Goal: Task Accomplishment & Management: Complete application form

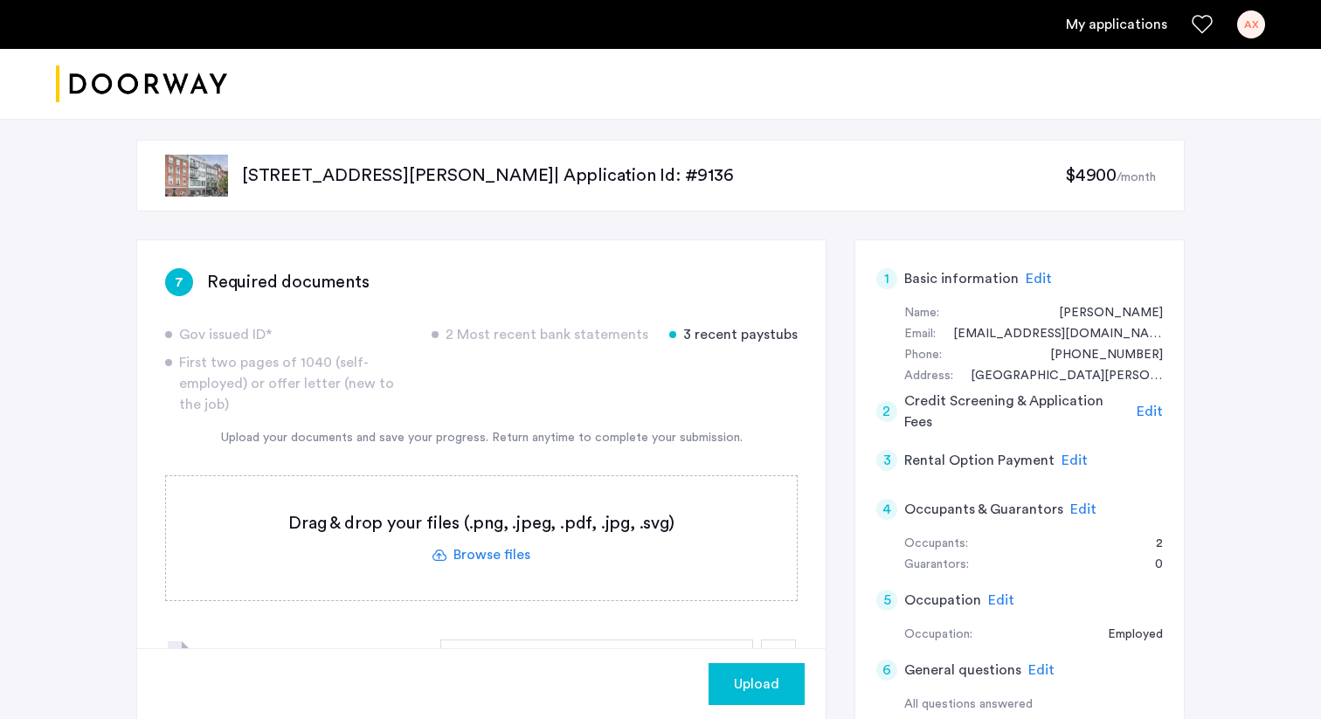
click at [474, 566] on label at bounding box center [481, 538] width 631 height 124
click at [0, 0] on input "file" at bounding box center [0, 0] width 0 height 0
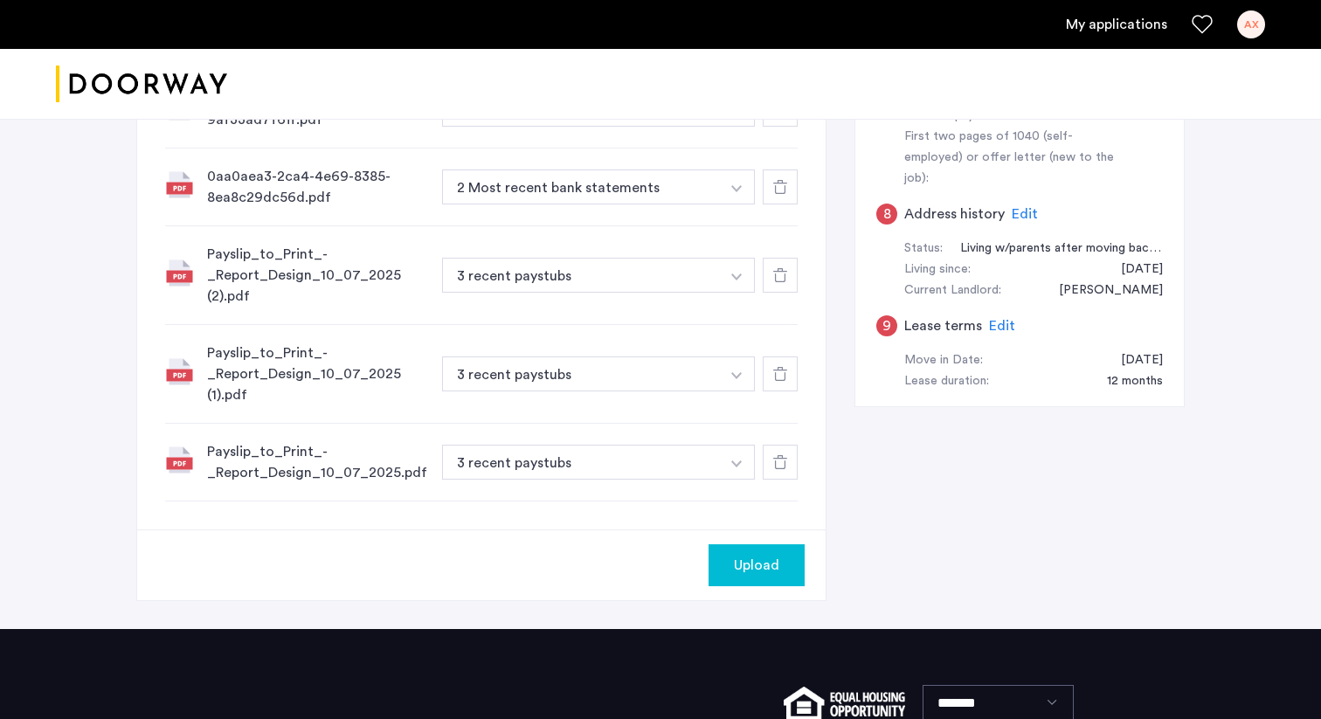
scroll to position [557, 0]
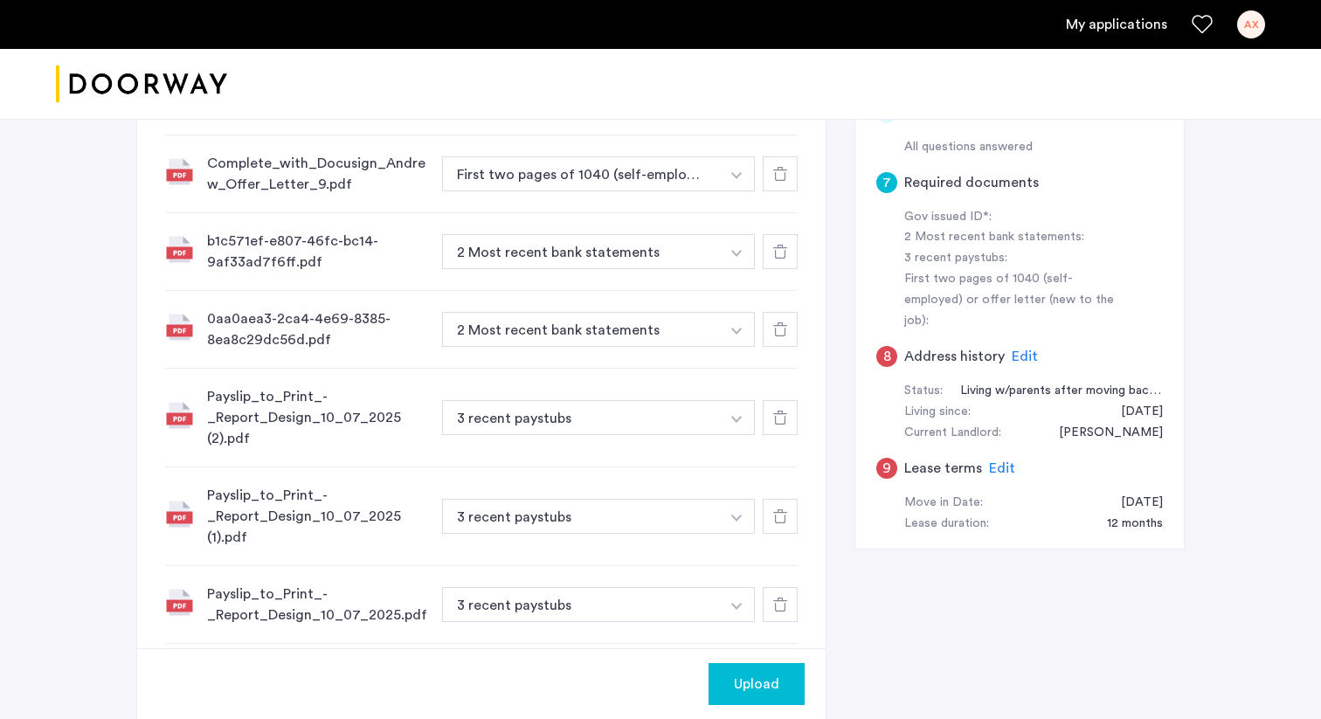
click at [766, 693] on span "Upload" at bounding box center [756, 684] width 45 height 21
click at [785, 679] on button "Next" at bounding box center [774, 684] width 61 height 42
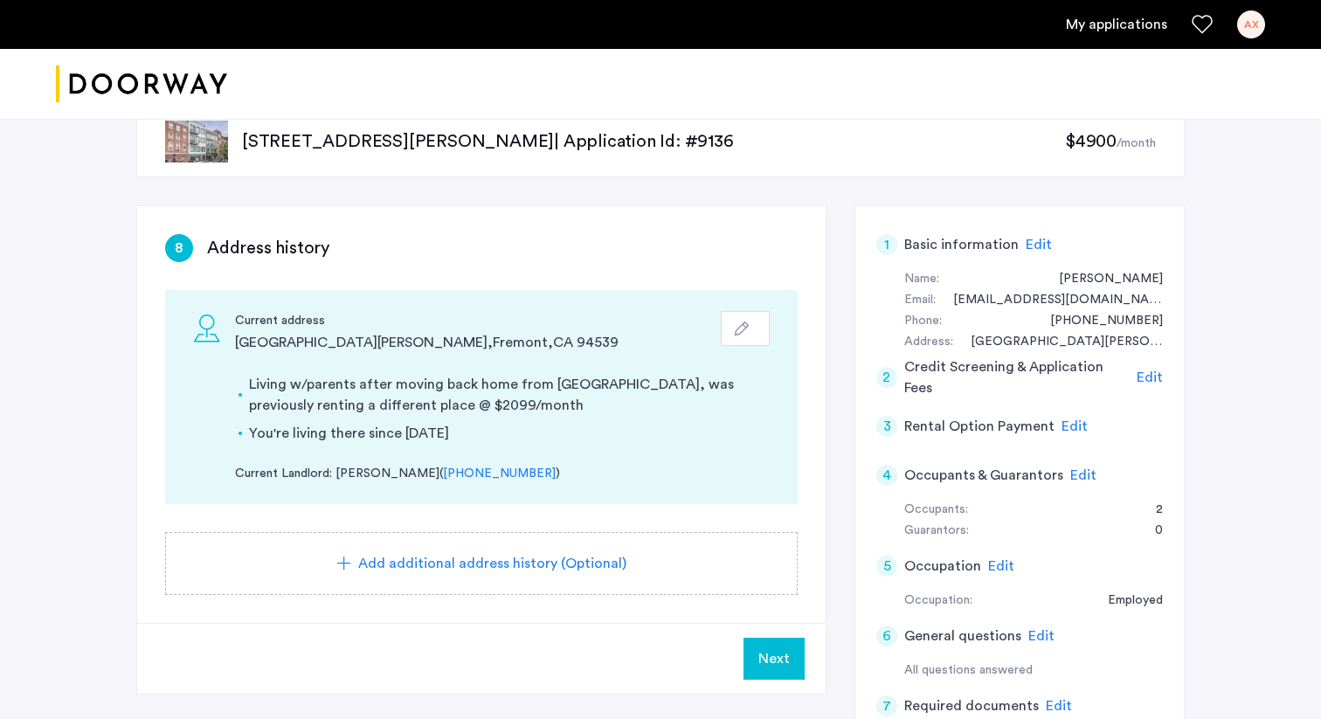
scroll to position [36, 0]
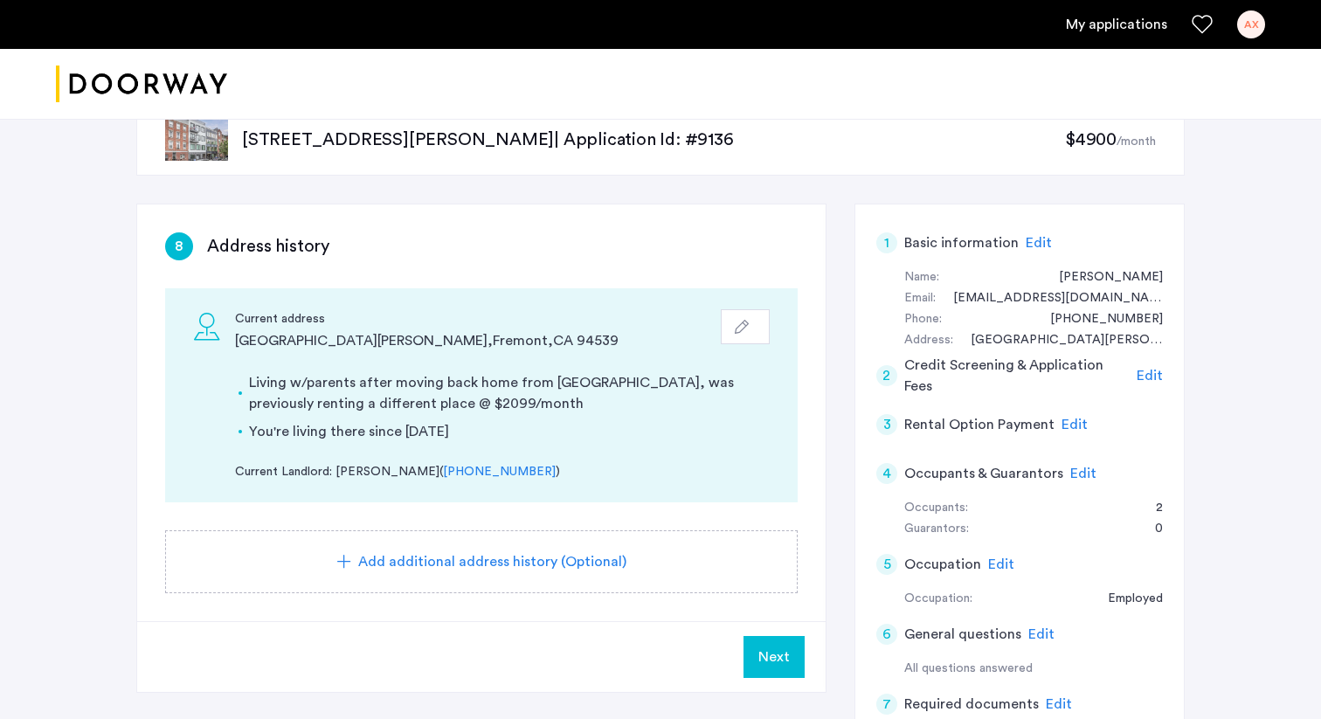
click at [781, 658] on span "Next" at bounding box center [773, 657] width 31 height 21
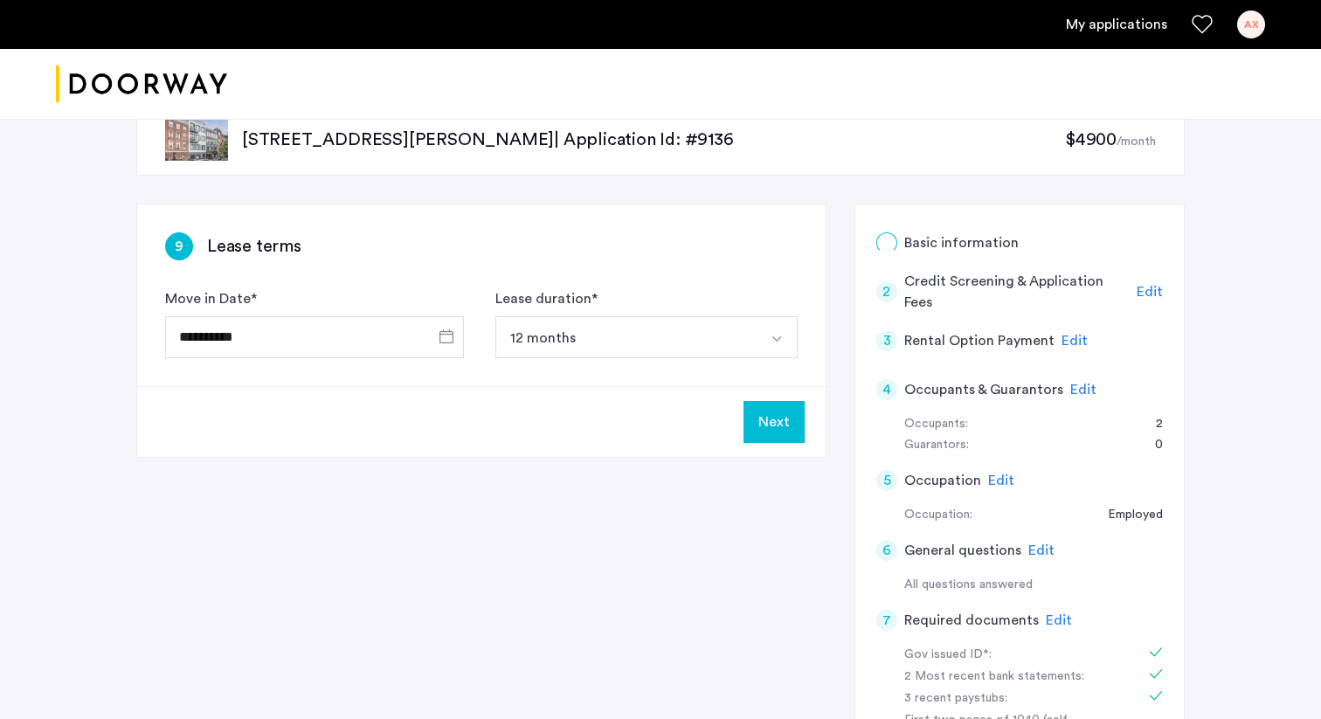
scroll to position [0, 0]
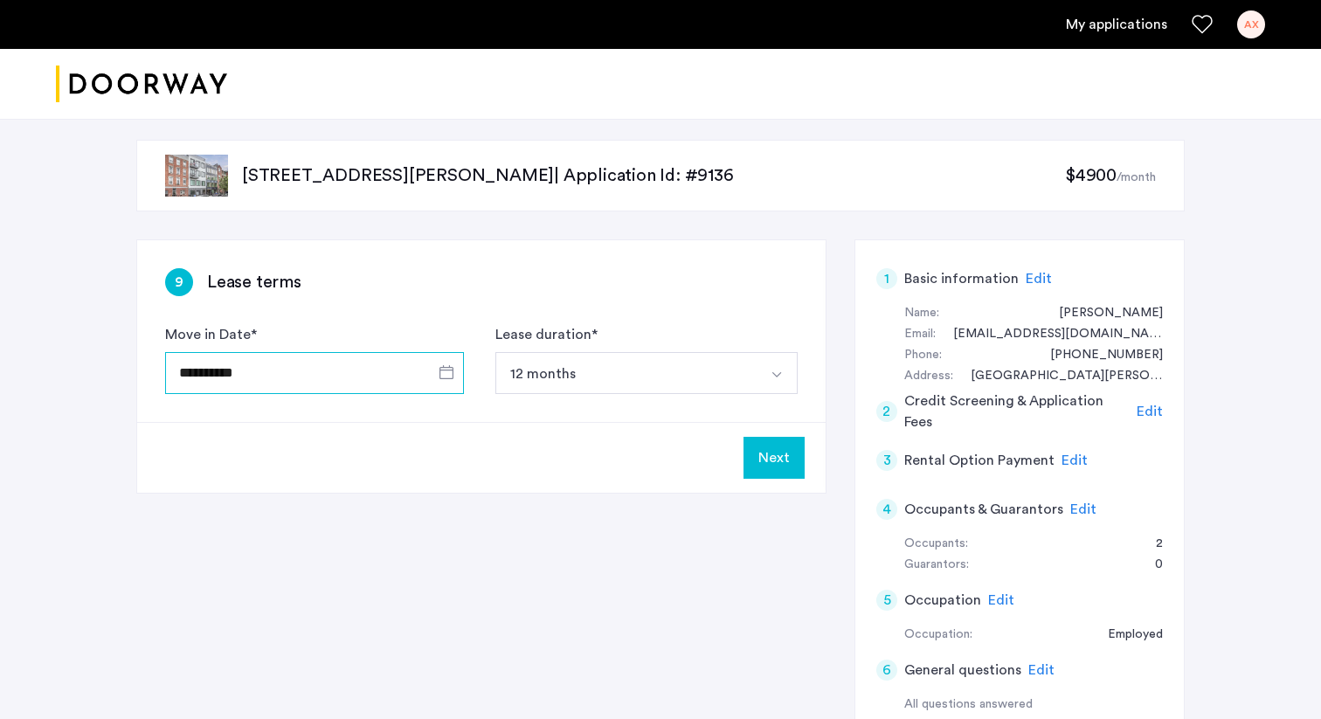
click at [417, 368] on input "**********" at bounding box center [314, 373] width 299 height 42
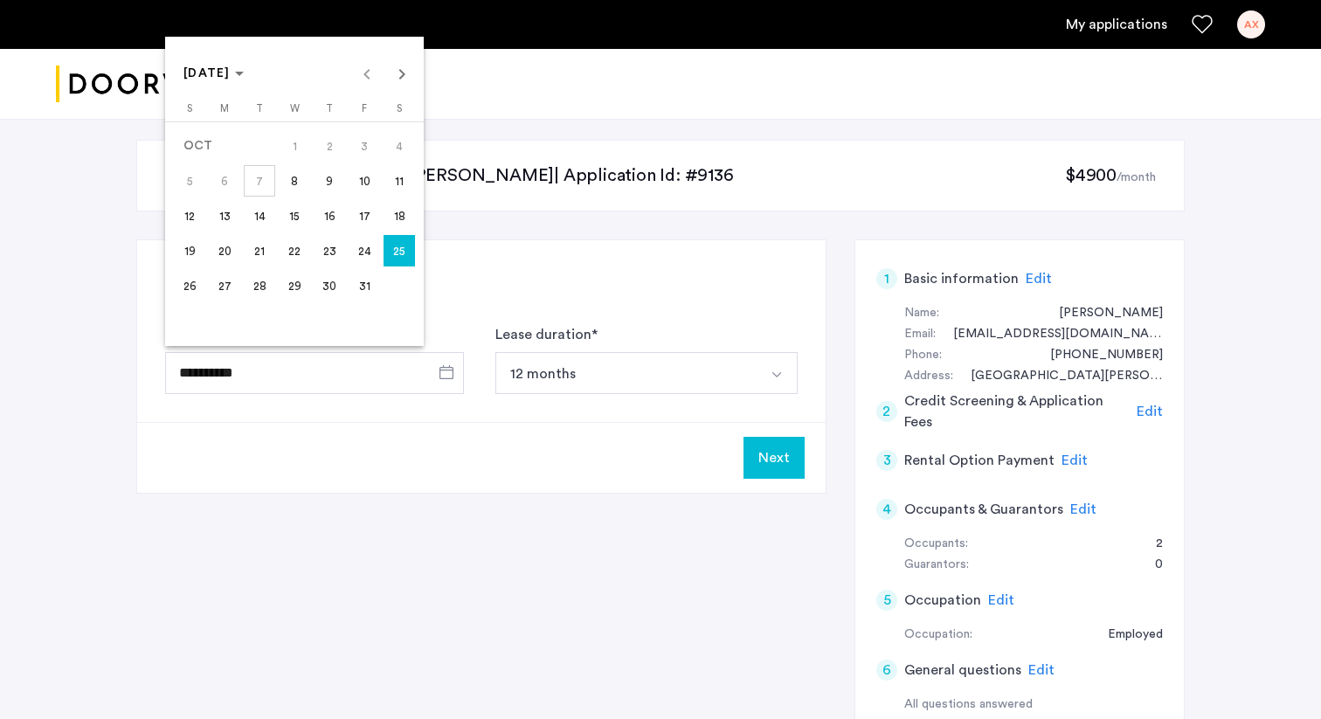
click at [426, 486] on div at bounding box center [660, 359] width 1321 height 719
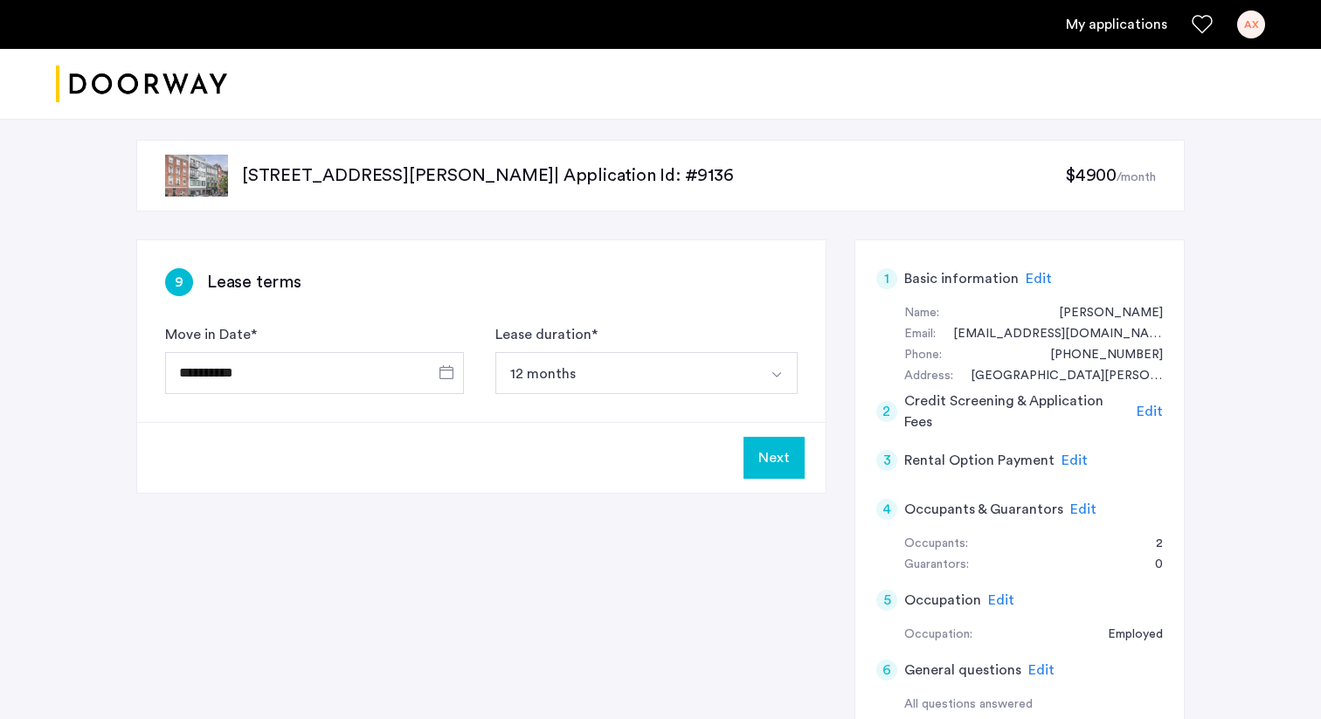
click at [714, 359] on button "12 months" at bounding box center [625, 373] width 261 height 42
click at [661, 574] on div "**********" at bounding box center [660, 688] width 1048 height 898
click at [785, 460] on button "Next" at bounding box center [774, 458] width 61 height 42
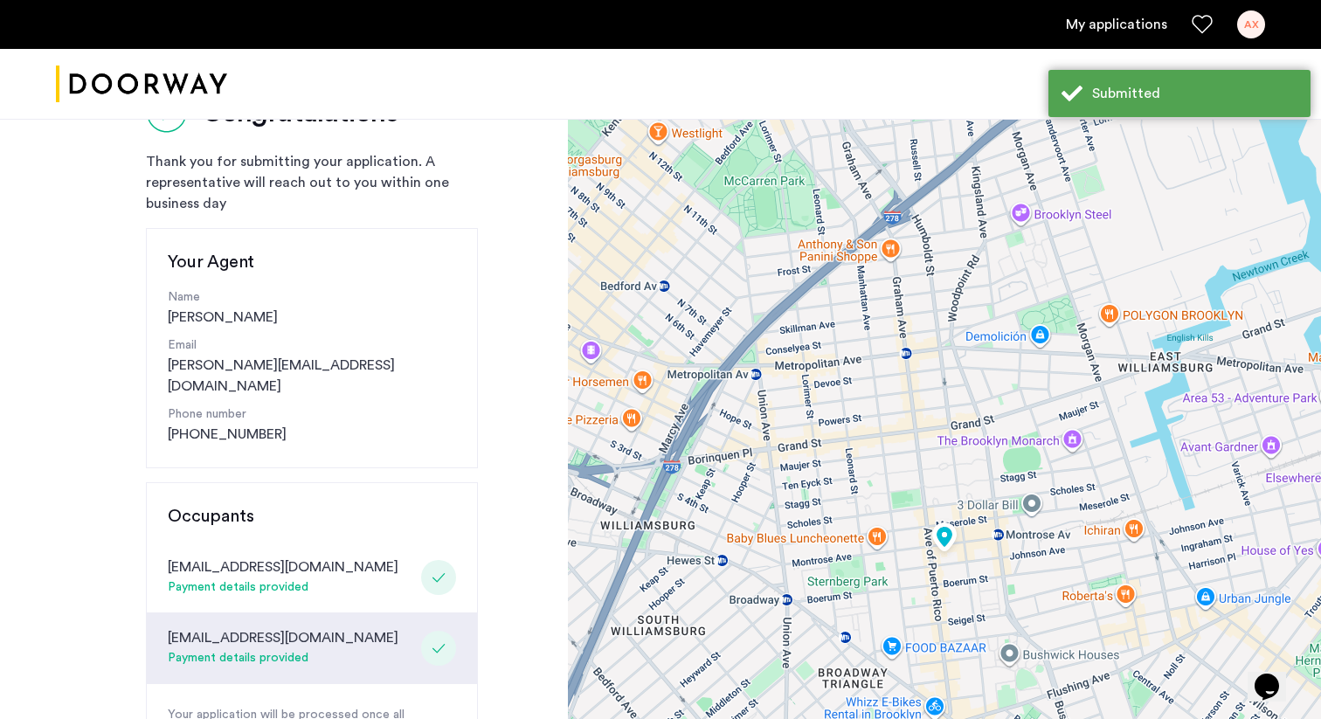
scroll to position [265, 0]
